Goal: Book appointment/travel/reservation

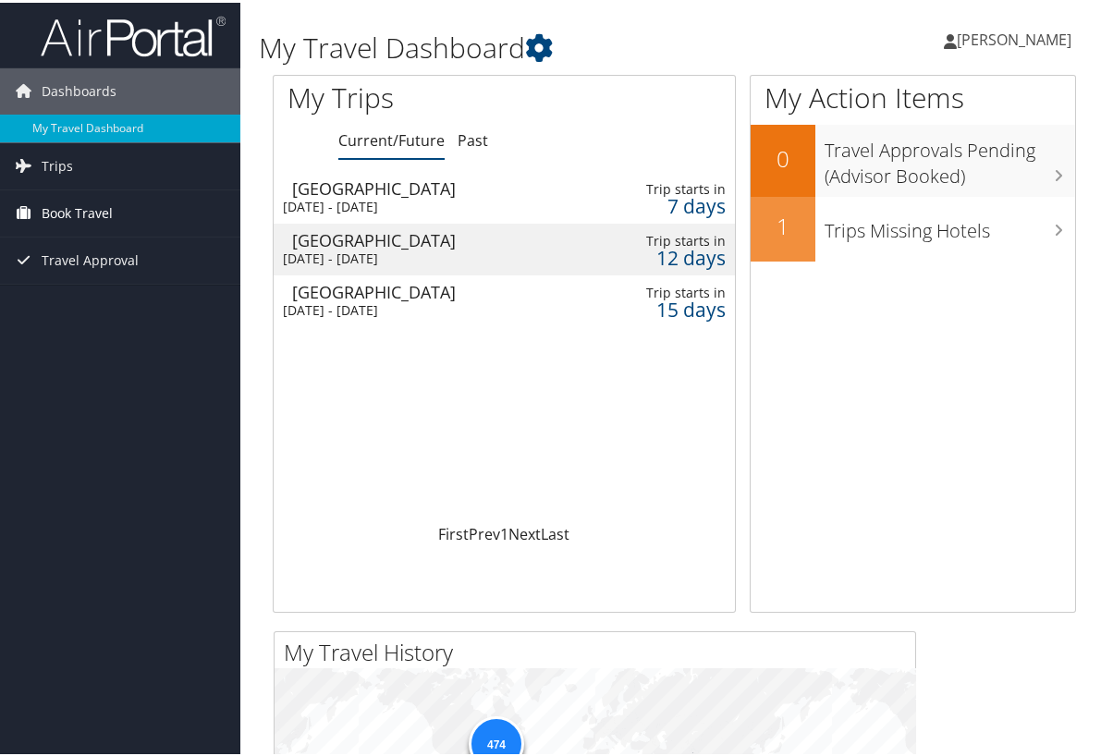
click at [82, 223] on span "Book Travel" at bounding box center [77, 211] width 71 height 46
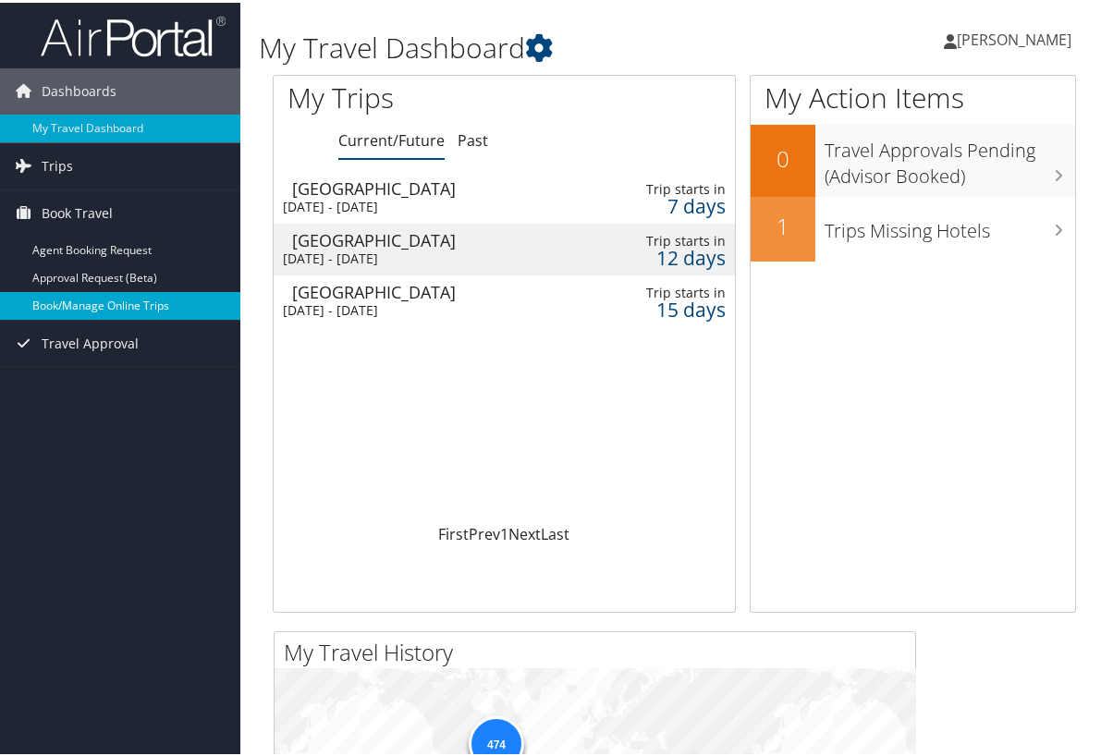
click at [83, 303] on link "Book/Manage Online Trips" at bounding box center [120, 303] width 240 height 28
